Goal: Navigation & Orientation: Find specific page/section

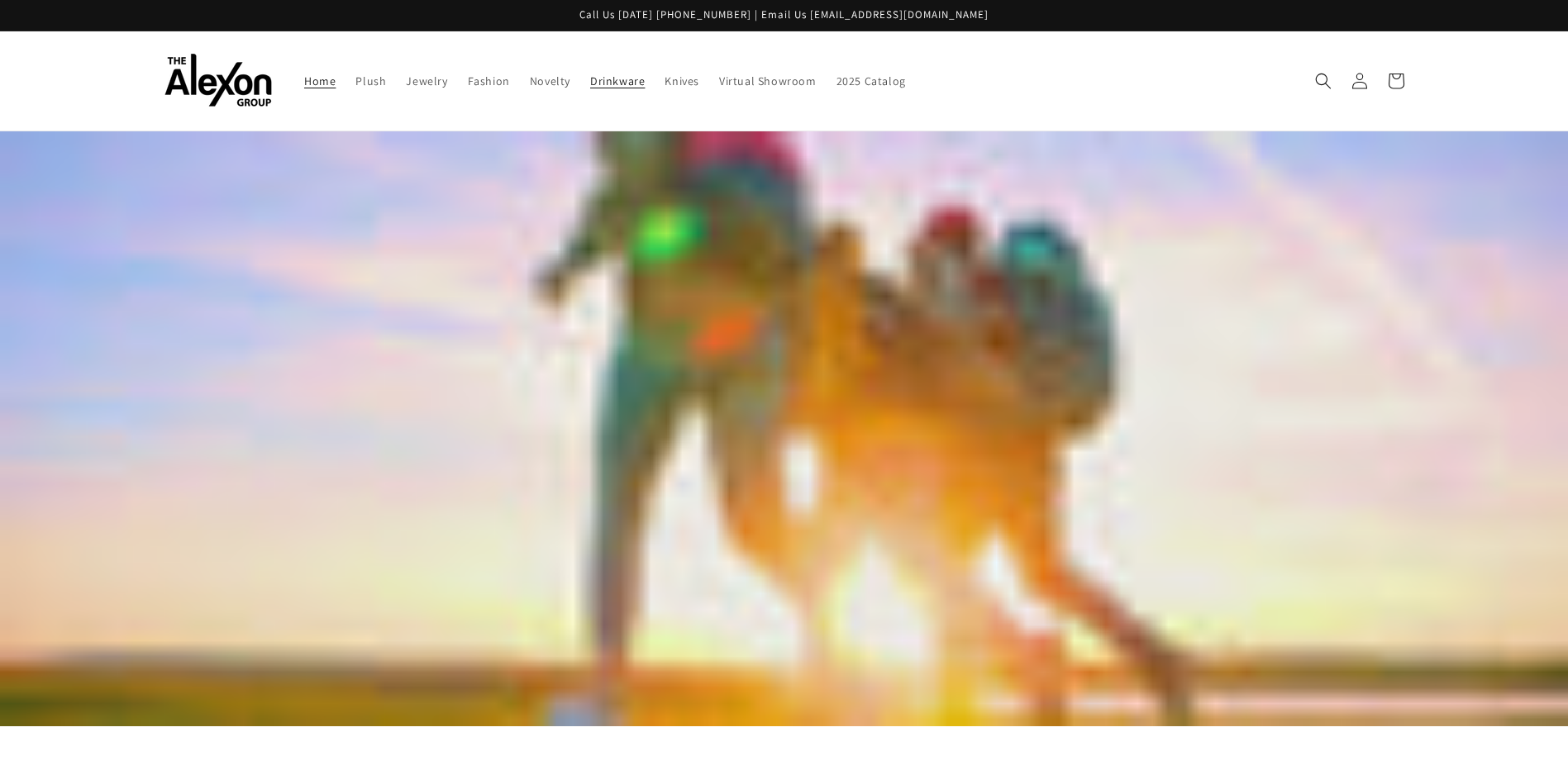
click at [633, 80] on span "Drinkware" at bounding box center [618, 81] width 55 height 15
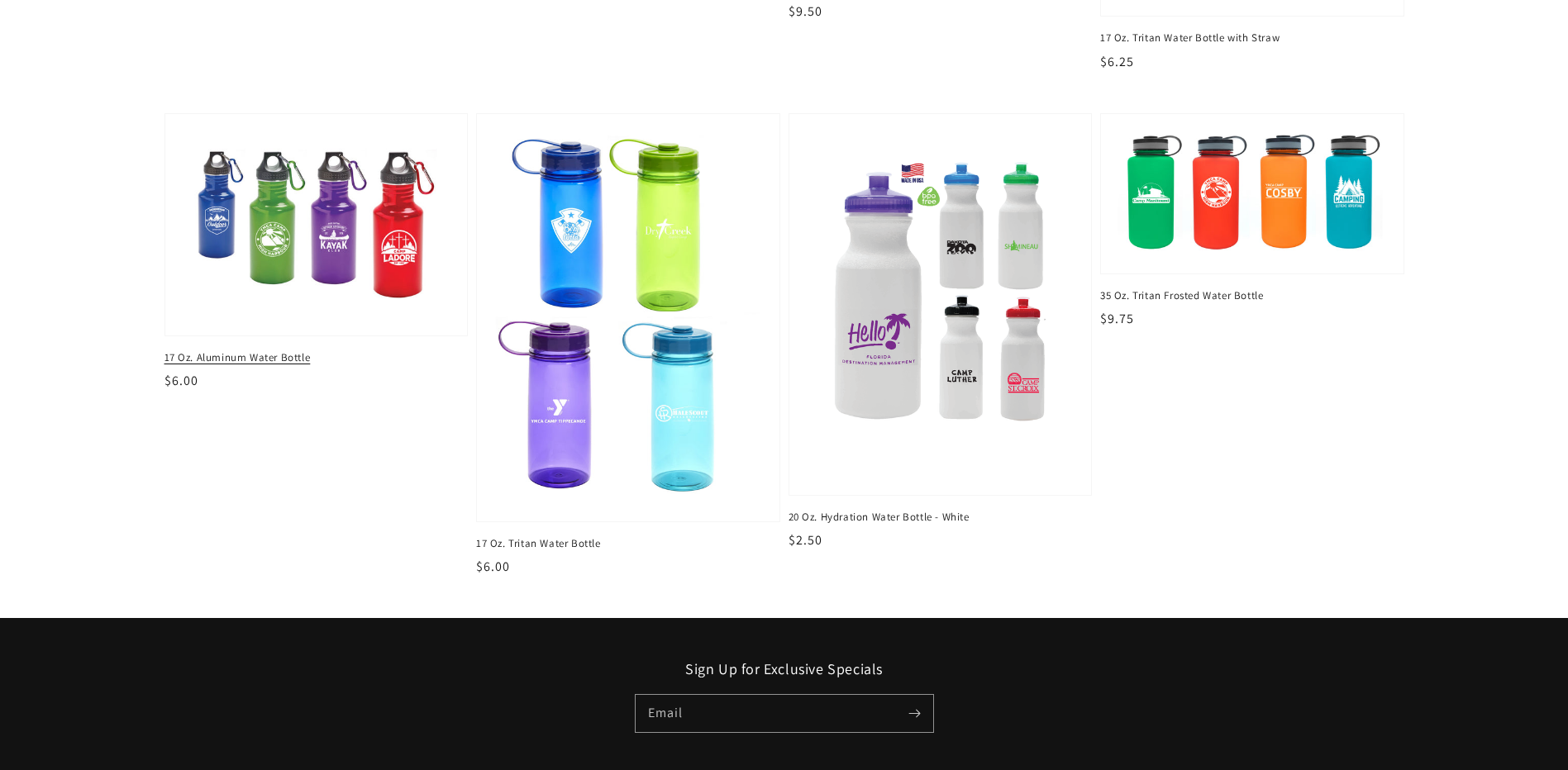
scroll to position [747, 0]
